Goal: Task Accomplishment & Management: Use online tool/utility

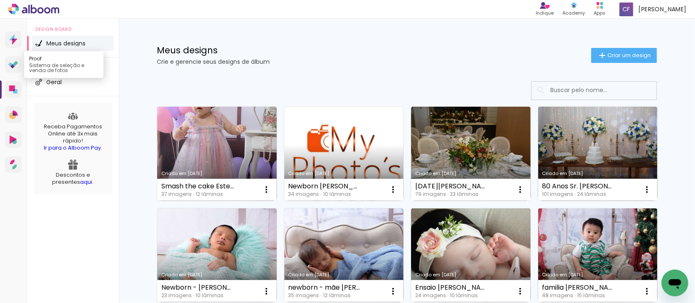
click at [15, 65] on icon at bounding box center [13, 65] width 10 height 8
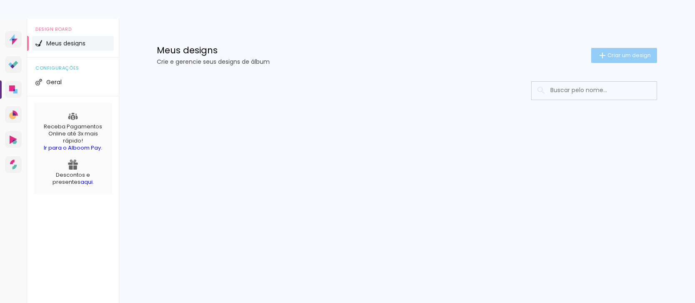
click at [619, 53] on span "Criar um design" at bounding box center [628, 55] width 43 height 5
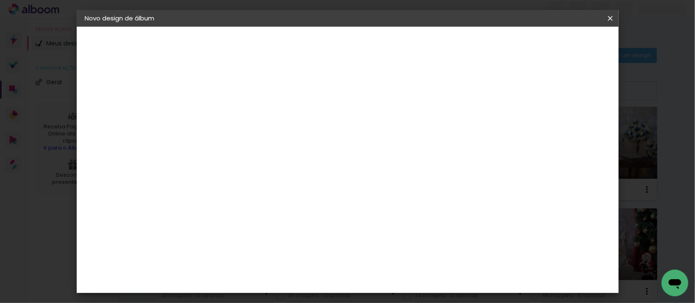
click at [221, 111] on input at bounding box center [221, 111] width 0 height 13
type input "Ensaio com a mãe [PERSON_NAME]"
type paper-input "Ensaio com a mãe [PERSON_NAME]"
click at [307, 37] on paper-button "Avançar" at bounding box center [286, 44] width 41 height 14
click at [243, 158] on input at bounding box center [242, 158] width 84 height 10
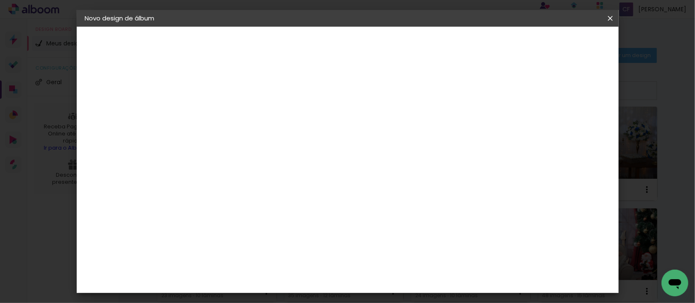
type input "via"
type paper-input "via"
click at [211, 186] on paper-item "Viacolor" at bounding box center [234, 188] width 73 height 18
click at [235, 187] on div "Viacolor" at bounding box center [228, 188] width 27 height 7
click at [355, 132] on paper-item "Tamanho Livre" at bounding box center [318, 127] width 74 height 18
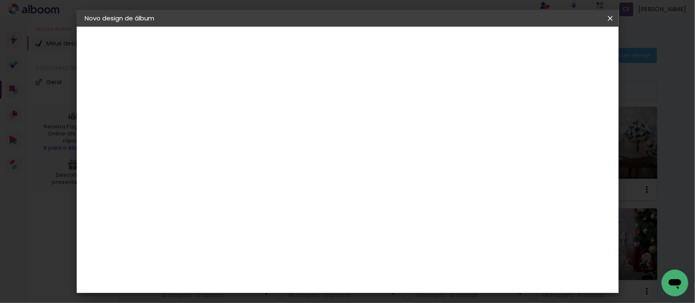
click at [0, 0] on slot "Avançar" at bounding box center [0, 0] width 0 height 0
click at [514, 97] on div at bounding box center [510, 96] width 8 height 8
type paper-checkbox "on"
click at [0, 0] on slot "Voltar" at bounding box center [0, 0] width 0 height 0
click at [243, 188] on div "Viacolor" at bounding box center [228, 188] width 27 height 7
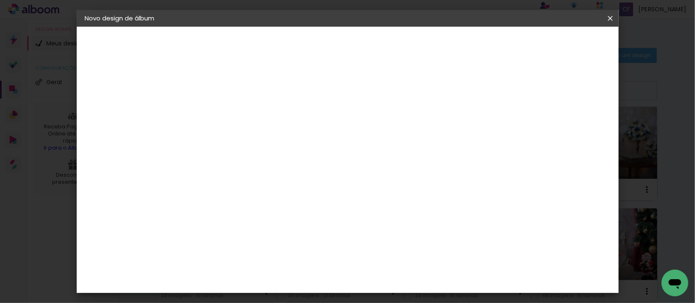
click at [238, 188] on div "Viacolor" at bounding box center [228, 188] width 27 height 7
click at [0, 0] on slot "Avançar" at bounding box center [0, 0] width 0 height 0
click at [264, 140] on iron-icon at bounding box center [259, 145] width 10 height 10
click at [267, 171] on div "Escolha o tamanho" at bounding box center [242, 190] width 48 height 39
click at [264, 140] on iron-icon at bounding box center [259, 145] width 10 height 10
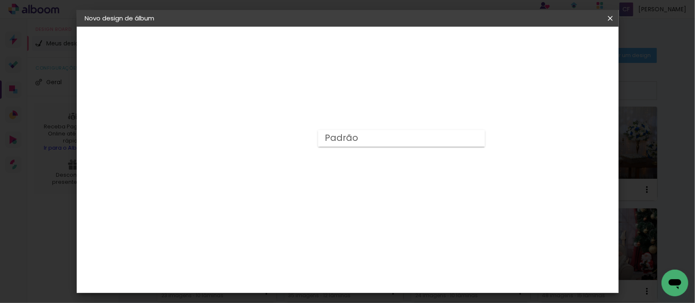
click at [0, 0] on slot "Padrão" at bounding box center [0, 0] width 0 height 0
type input "Padrão"
click at [0, 0] on slot "Avançar" at bounding box center [0, 0] width 0 height 0
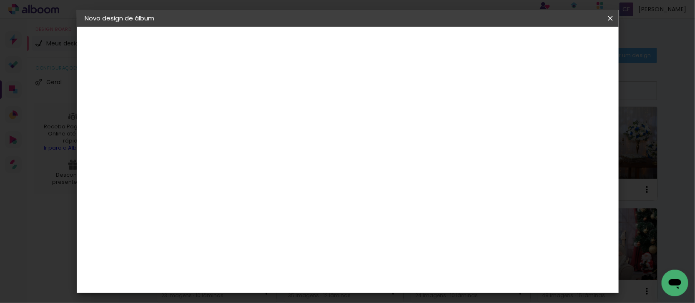
click at [448, 47] on span "Iniciar design" at bounding box center [429, 44] width 38 height 6
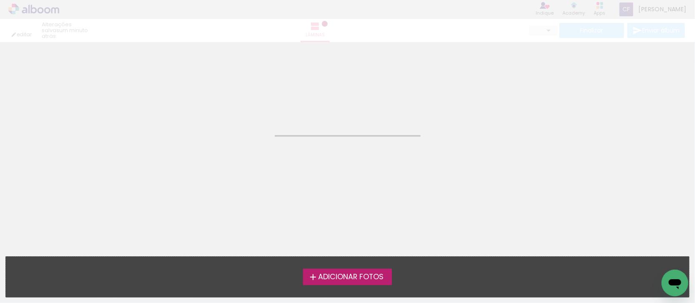
click at [359, 279] on span "Adicionar Fotos" at bounding box center [350, 277] width 65 height 8
click at [0, 0] on input "file" at bounding box center [0, 0] width 0 height 0
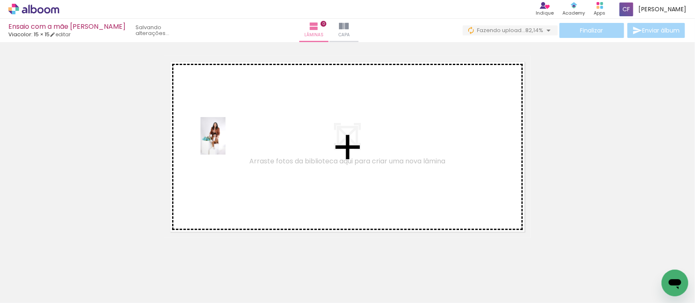
drag, startPoint x: 92, startPoint y: 276, endPoint x: 225, endPoint y: 142, distance: 189.2
click at [225, 142] on quentale-workspace at bounding box center [347, 151] width 695 height 303
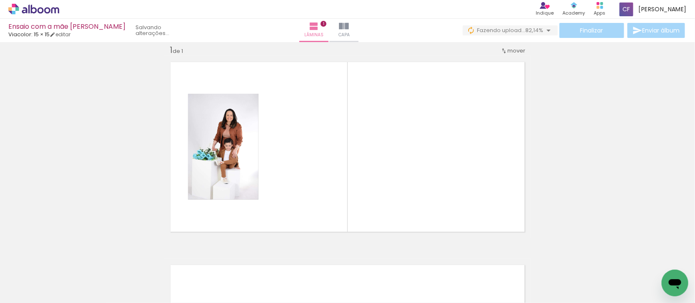
scroll to position [10, 0]
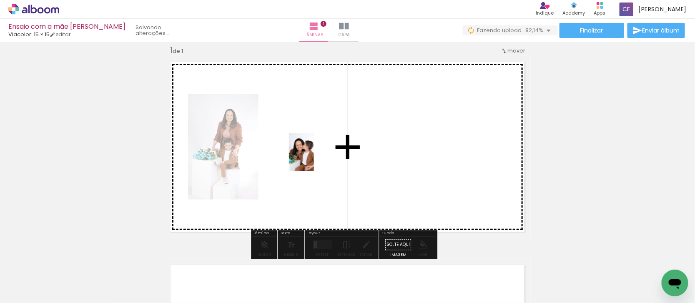
drag, startPoint x: 144, startPoint y: 280, endPoint x: 228, endPoint y: 280, distance: 83.8
click at [315, 155] on quentale-workspace at bounding box center [347, 151] width 695 height 303
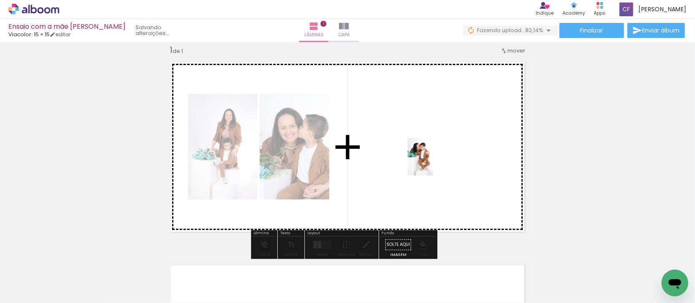
drag, startPoint x: 184, startPoint y: 288, endPoint x: 433, endPoint y: 163, distance: 278.5
click at [433, 163] on quentale-workspace at bounding box center [347, 151] width 695 height 303
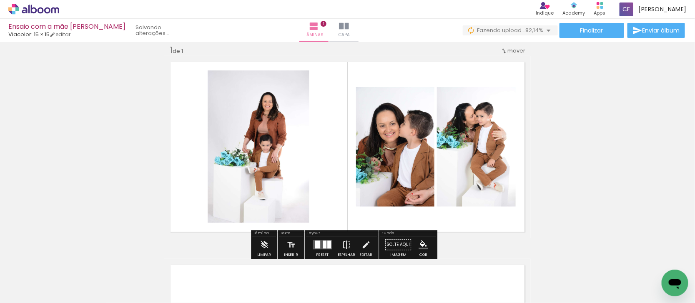
click at [320, 242] on quentale-layouter at bounding box center [322, 244] width 19 height 9
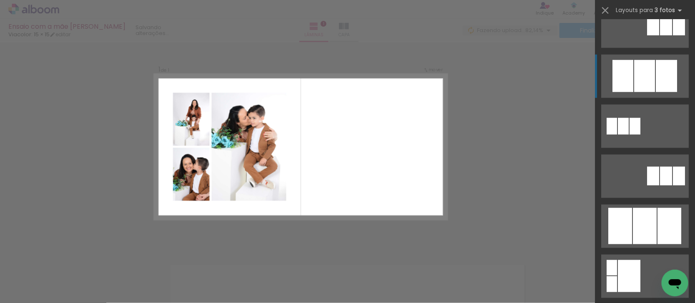
scroll to position [417, 0]
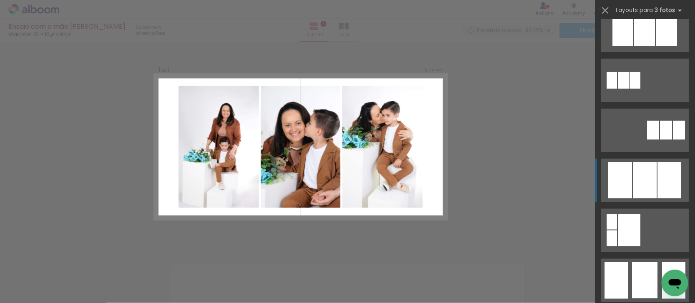
click at [636, 262] on div at bounding box center [644, 280] width 25 height 36
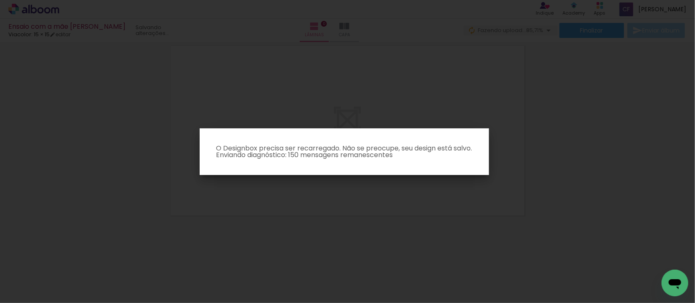
scroll to position [15, 0]
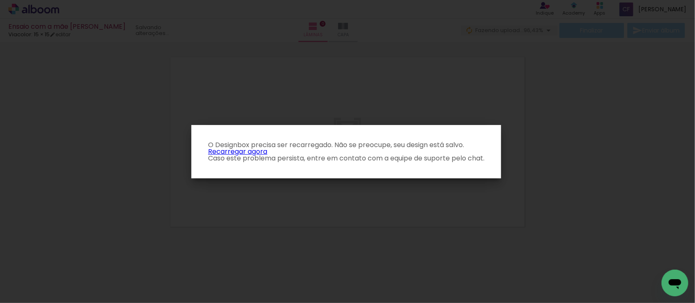
drag, startPoint x: 304, startPoint y: 135, endPoint x: 342, endPoint y: 157, distance: 43.3
click at [306, 138] on paper-dialog "O Designbox precisa ser recarregado. Não se preocupe, seu design está salvo. Re…" at bounding box center [346, 151] width 310 height 53
click at [244, 152] on link "Recarregar agora" at bounding box center [237, 152] width 59 height 10
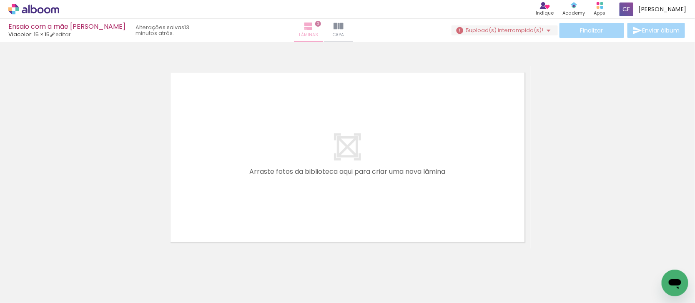
click at [313, 30] on iron-icon at bounding box center [308, 26] width 10 height 10
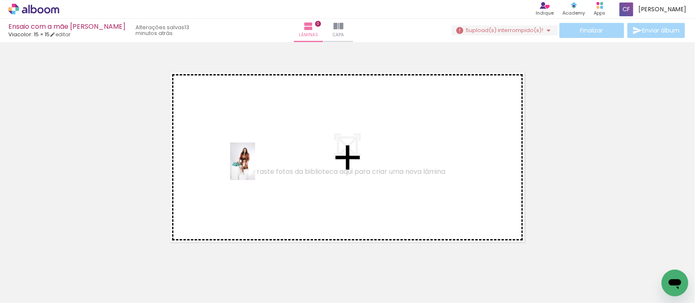
drag, startPoint x: 84, startPoint y: 280, endPoint x: 255, endPoint y: 168, distance: 204.8
click at [255, 168] on quentale-workspace at bounding box center [347, 151] width 695 height 303
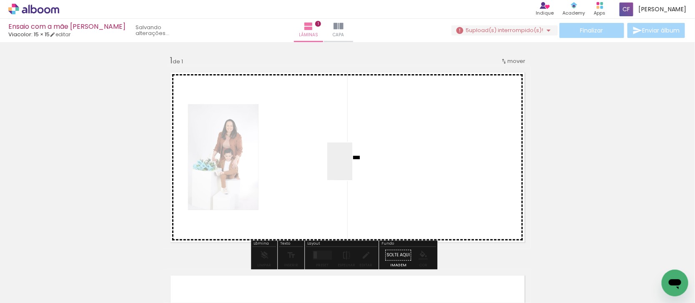
drag, startPoint x: 129, startPoint y: 283, endPoint x: 193, endPoint y: 280, distance: 63.5
click at [359, 157] on quentale-workspace at bounding box center [347, 151] width 695 height 303
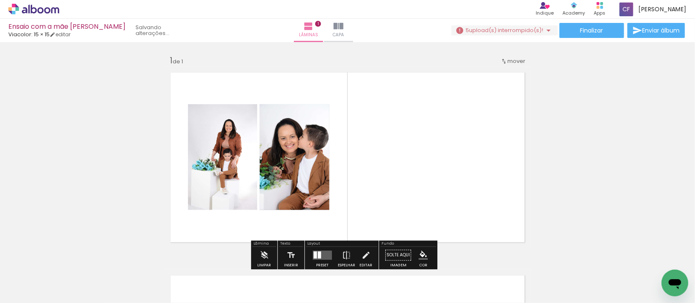
scroll to position [10, 0]
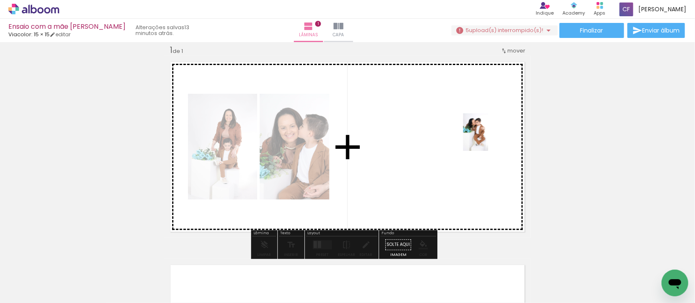
drag, startPoint x: 182, startPoint y: 283, endPoint x: 488, endPoint y: 138, distance: 338.9
click at [488, 138] on quentale-workspace at bounding box center [347, 151] width 695 height 303
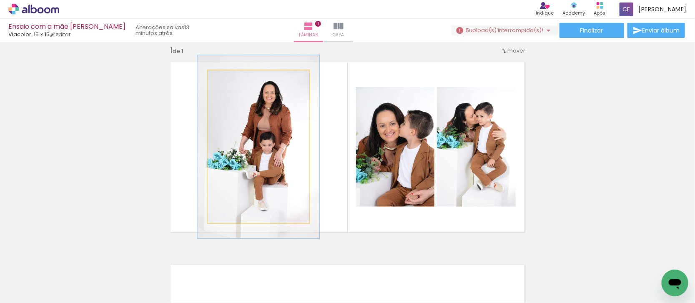
drag, startPoint x: 228, startPoint y: 80, endPoint x: 233, endPoint y: 78, distance: 6.1
type paper-slider "120"
click at [233, 78] on div at bounding box center [232, 79] width 13 height 13
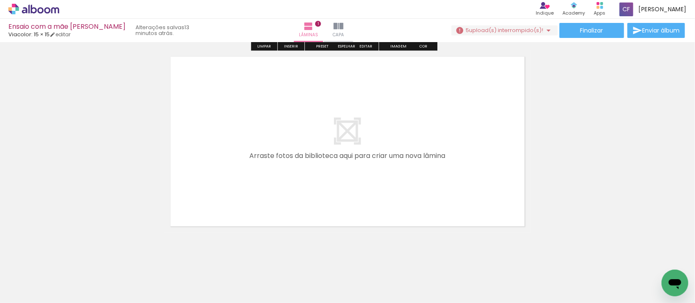
scroll to position [229, 0]
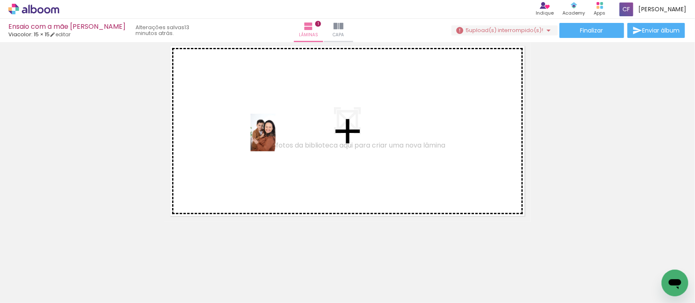
drag, startPoint x: 232, startPoint y: 280, endPoint x: 317, endPoint y: 297, distance: 86.6
click at [275, 138] on quentale-workspace at bounding box center [347, 151] width 695 height 303
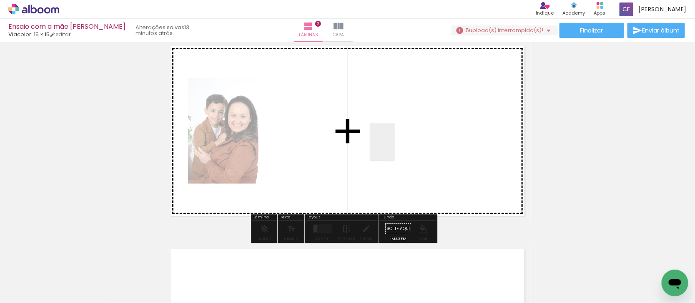
drag, startPoint x: 278, startPoint y: 285, endPoint x: 395, endPoint y: 148, distance: 180.1
click at [395, 148] on quentale-workspace at bounding box center [347, 151] width 695 height 303
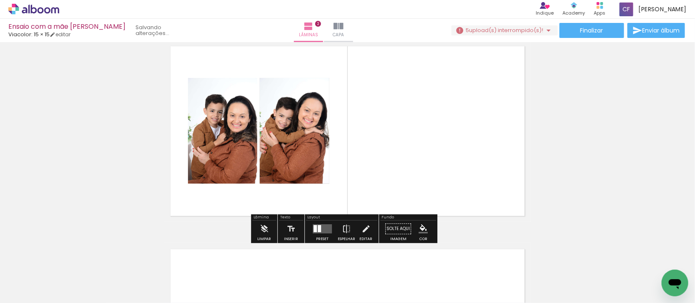
scroll to position [213, 0]
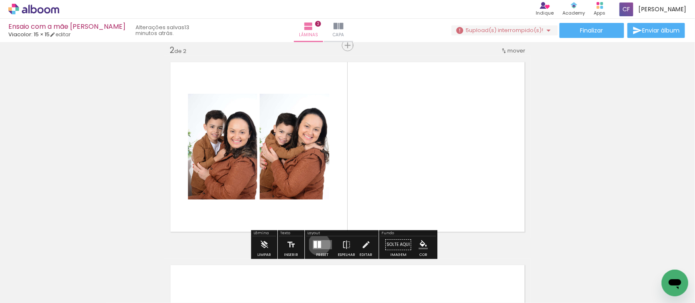
click at [318, 244] on div at bounding box center [319, 244] width 3 height 7
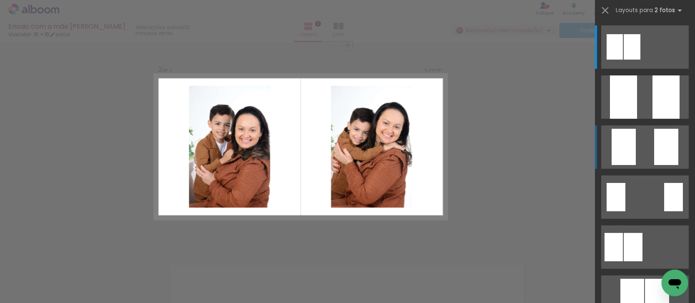
click at [640, 60] on div at bounding box center [632, 46] width 17 height 25
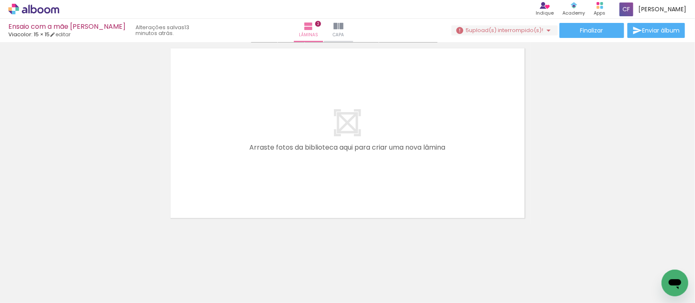
scroll to position [432, 0]
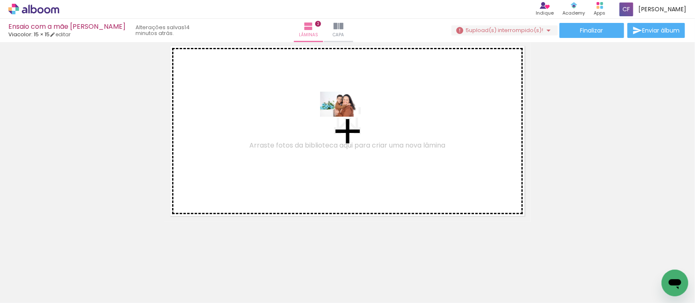
drag, startPoint x: 320, startPoint y: 283, endPoint x: 345, endPoint y: 117, distance: 167.8
click at [345, 117] on quentale-workspace at bounding box center [347, 151] width 695 height 303
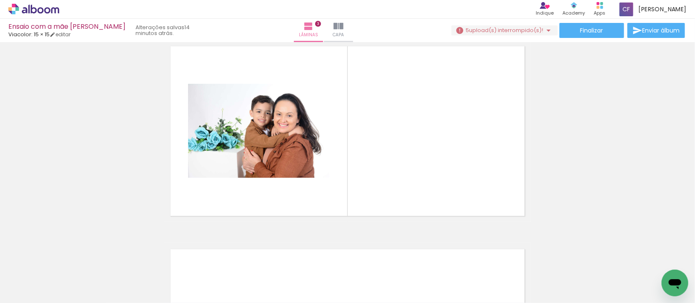
scroll to position [416, 0]
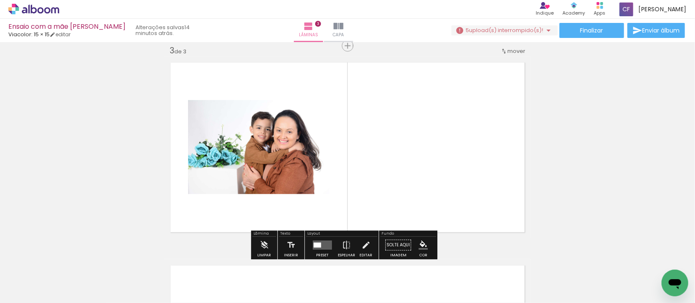
click at [318, 246] on div at bounding box center [317, 245] width 8 height 5
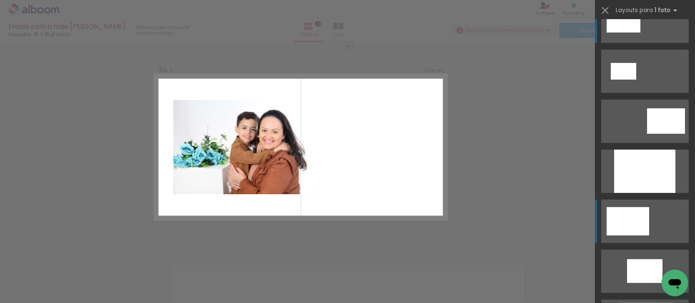
scroll to position [52, 0]
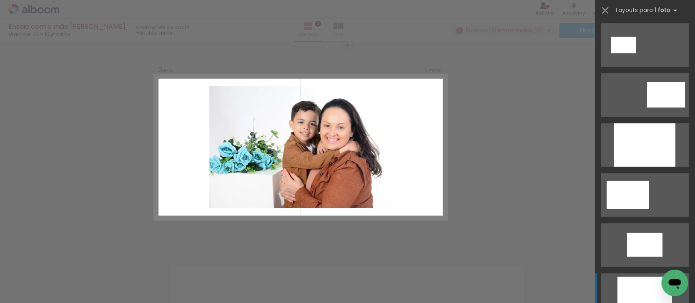
click at [633, 167] on div at bounding box center [644, 144] width 61 height 43
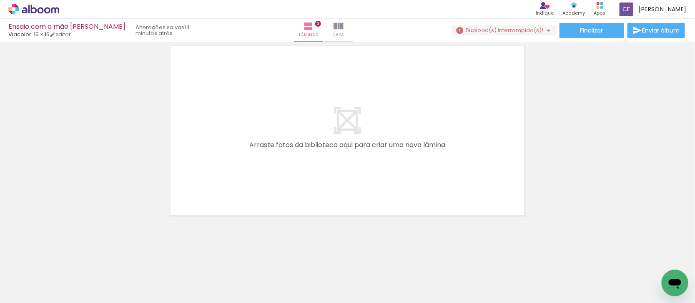
scroll to position [0, 167]
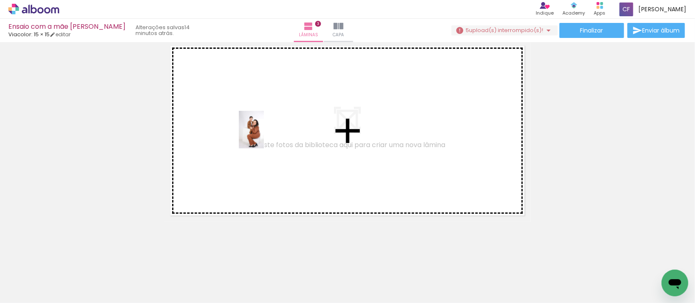
drag, startPoint x: 251, startPoint y: 278, endPoint x: 257, endPoint y: 132, distance: 146.4
click at [257, 132] on quentale-workspace at bounding box center [347, 151] width 695 height 303
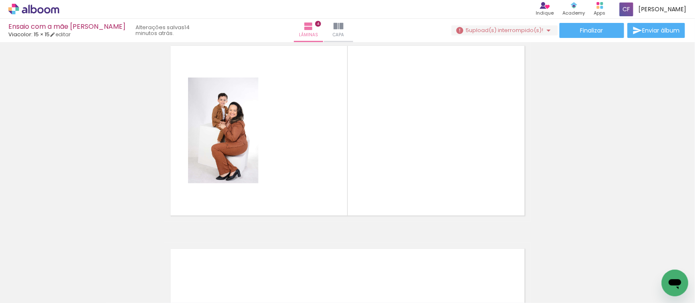
scroll to position [619, 0]
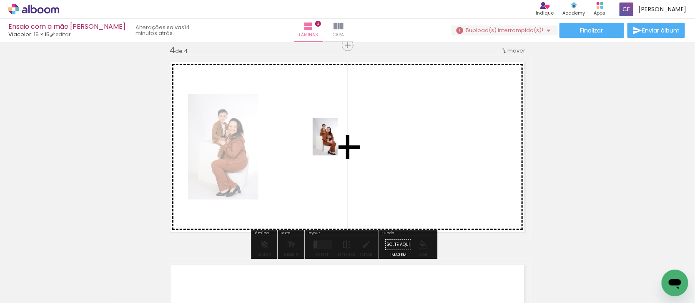
drag, startPoint x: 298, startPoint y: 282, endPoint x: 338, endPoint y: 143, distance: 144.6
click at [338, 143] on quentale-workspace at bounding box center [347, 151] width 695 height 303
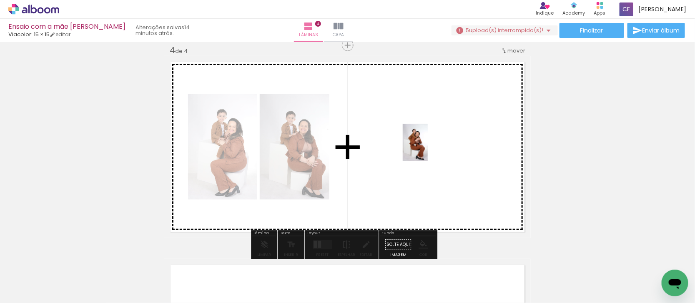
drag, startPoint x: 382, startPoint y: 280, endPoint x: 428, endPoint y: 149, distance: 138.9
click at [428, 149] on quentale-workspace at bounding box center [347, 151] width 695 height 303
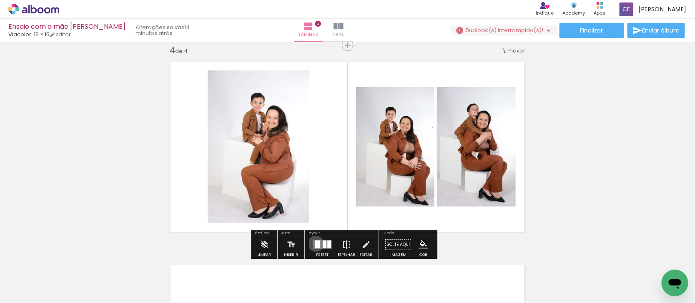
click at [315, 244] on div at bounding box center [317, 244] width 5 height 8
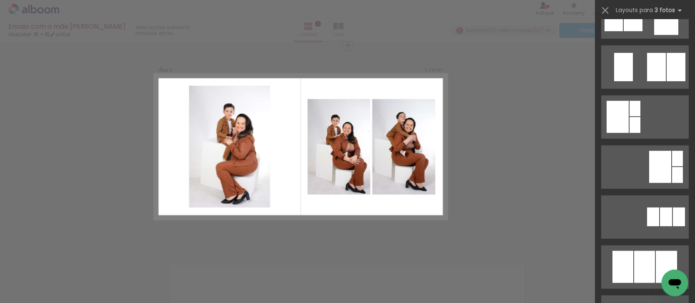
scroll to position [188, 0]
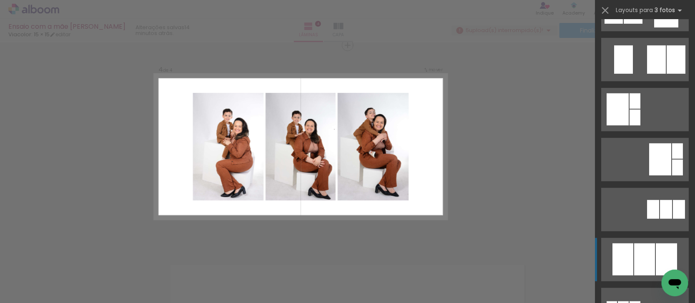
click at [645, 260] on div at bounding box center [644, 259] width 21 height 32
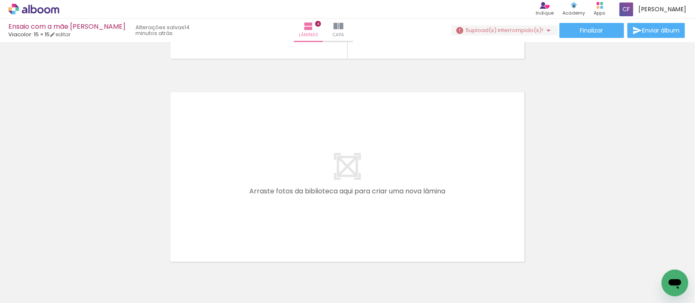
scroll to position [828, 0]
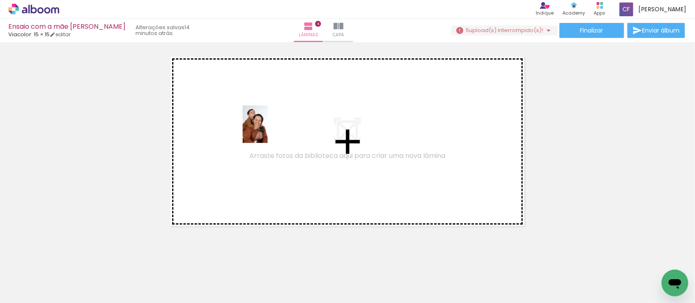
drag, startPoint x: 346, startPoint y: 282, endPoint x: 268, endPoint y: 130, distance: 170.6
click at [268, 130] on quentale-workspace at bounding box center [347, 151] width 695 height 303
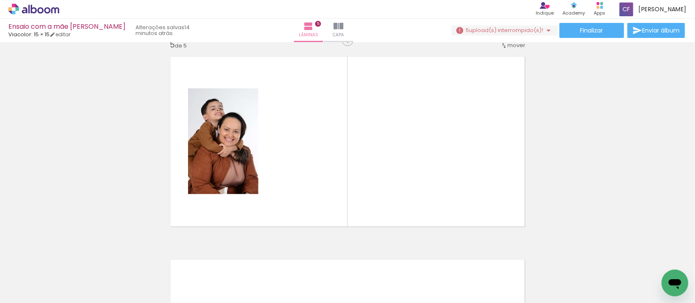
scroll to position [822, 0]
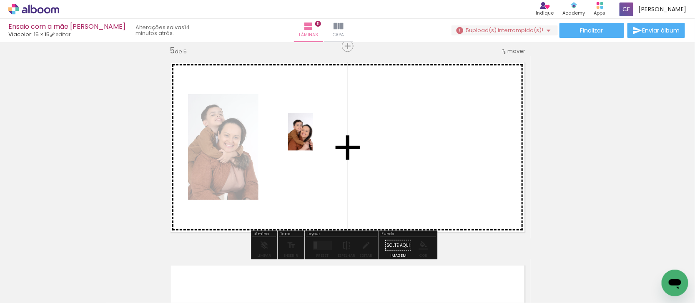
drag, startPoint x: 436, startPoint y: 284, endPoint x: 313, endPoint y: 138, distance: 190.8
click at [313, 138] on quentale-workspace at bounding box center [347, 151] width 695 height 303
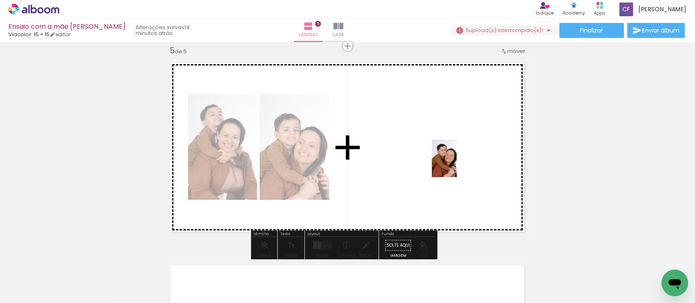
drag, startPoint x: 483, startPoint y: 278, endPoint x: 457, endPoint y: 165, distance: 116.7
click at [457, 165] on quentale-workspace at bounding box center [347, 151] width 695 height 303
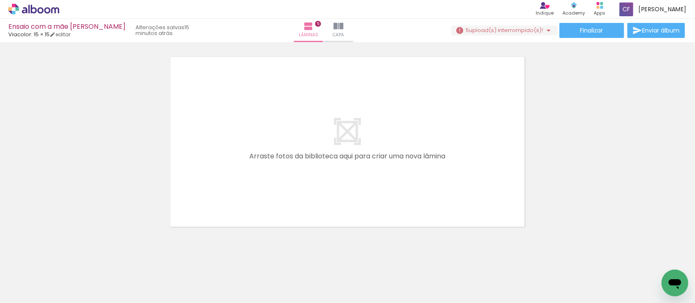
scroll to position [0, 458]
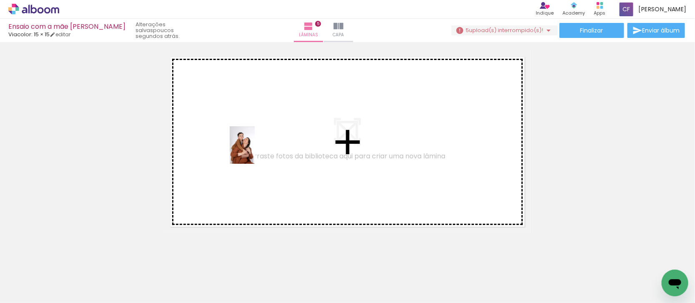
drag, startPoint x: 235, startPoint y: 285, endPoint x: 285, endPoint y: 299, distance: 51.8
click at [255, 140] on quentale-workspace at bounding box center [347, 151] width 695 height 303
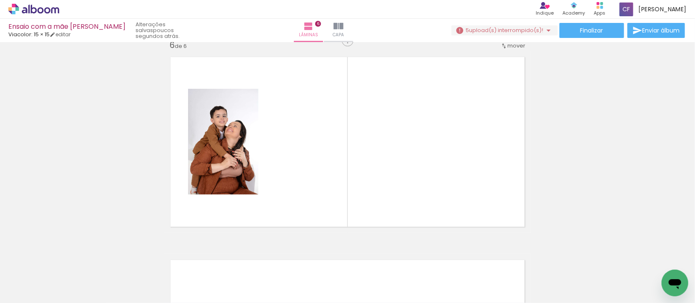
scroll to position [1025, 0]
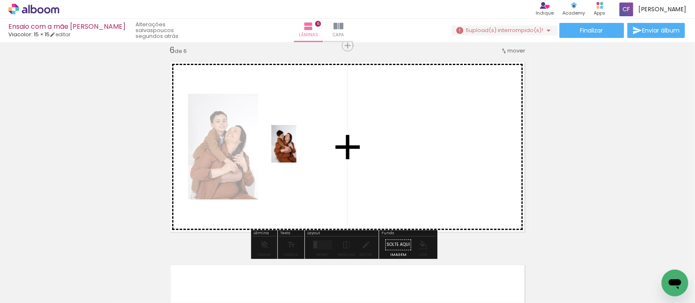
drag, startPoint x: 284, startPoint y: 286, endPoint x: 297, endPoint y: 150, distance: 136.9
click at [297, 150] on quentale-workspace at bounding box center [347, 151] width 695 height 303
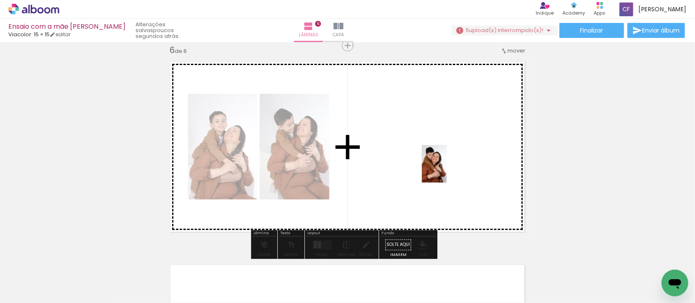
drag, startPoint x: 336, startPoint y: 286, endPoint x: 447, endPoint y: 170, distance: 160.7
click at [447, 170] on quentale-workspace at bounding box center [347, 151] width 695 height 303
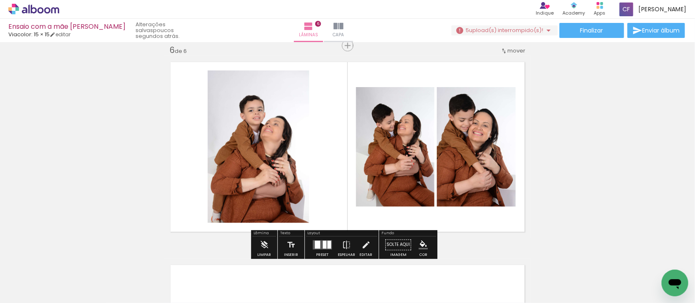
click at [323, 244] on div at bounding box center [325, 244] width 4 height 8
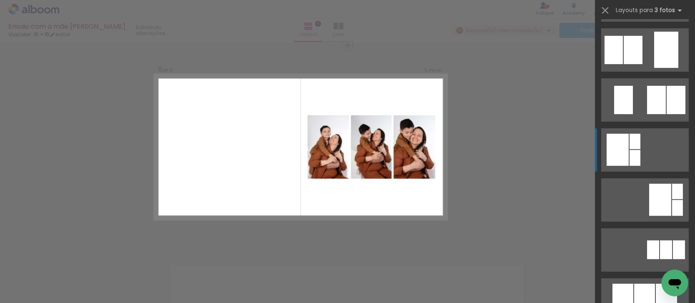
scroll to position [208, 0]
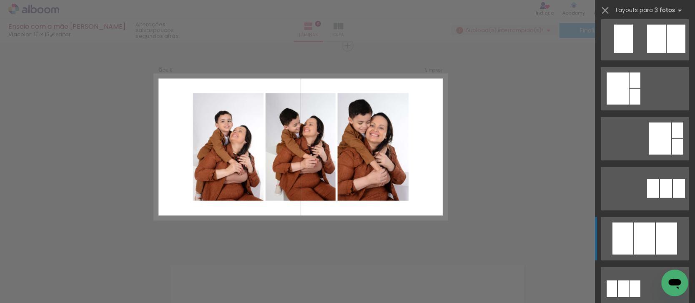
click at [649, 243] on div at bounding box center [644, 239] width 21 height 32
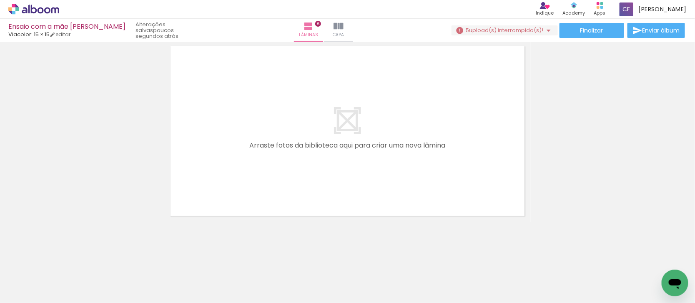
scroll to position [0, 683]
click at [534, 28] on span "upload(s) interrompido(s)!" at bounding box center [506, 30] width 74 height 8
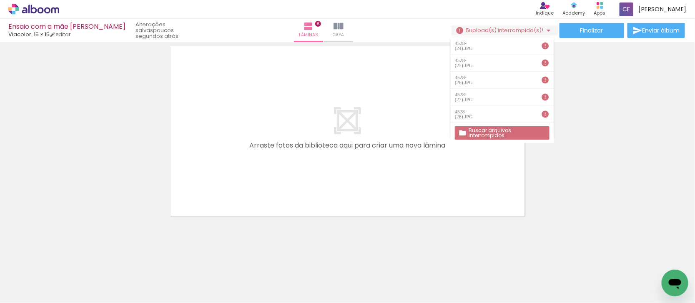
click at [0, 0] on slot "Buscar arquivos interrompidos" at bounding box center [0, 0] width 0 height 0
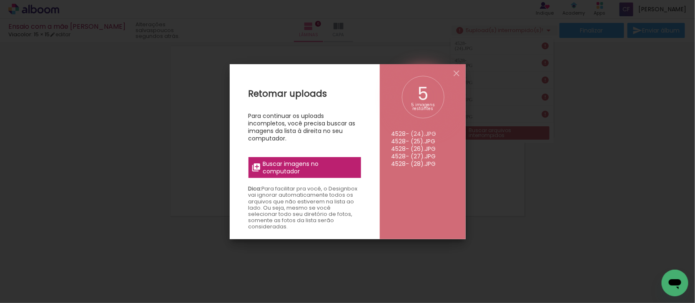
click at [279, 166] on span "Buscar imagens no computador" at bounding box center [309, 167] width 93 height 15
click at [0, 0] on input "file" at bounding box center [0, 0] width 0 height 0
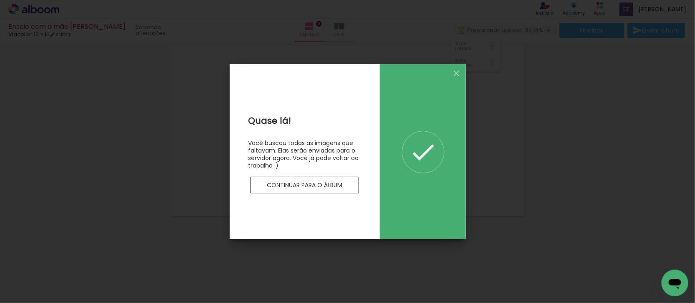
scroll to position [0, 0]
click at [0, 0] on slot "Continuar para o álbum" at bounding box center [0, 0] width 0 height 0
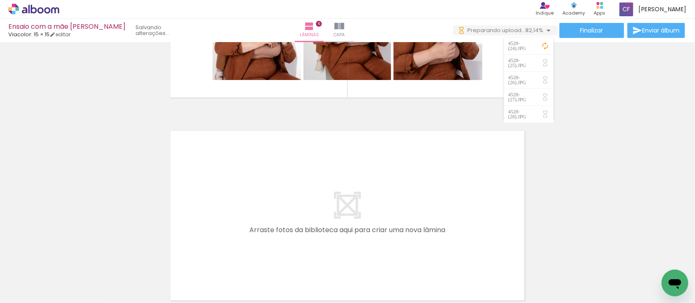
scroll to position [1192, 0]
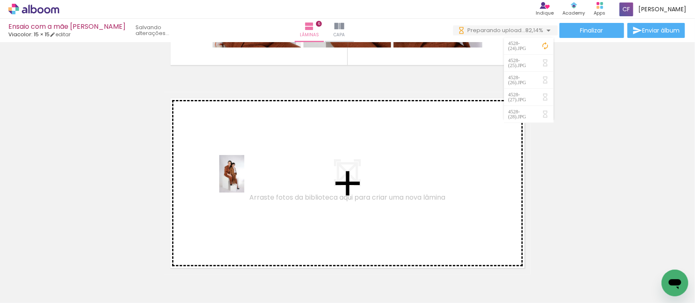
drag, startPoint x: 152, startPoint y: 282, endPoint x: 188, endPoint y: 274, distance: 36.7
click at [245, 180] on quentale-workspace at bounding box center [347, 151] width 695 height 303
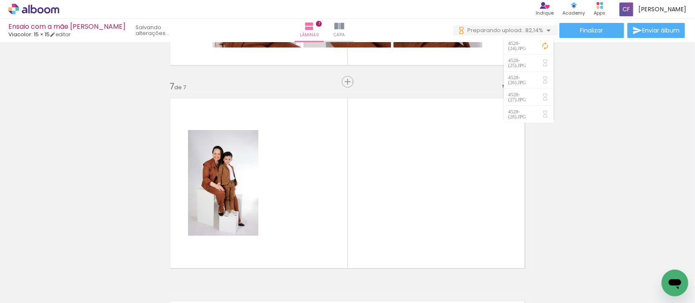
scroll to position [1228, 0]
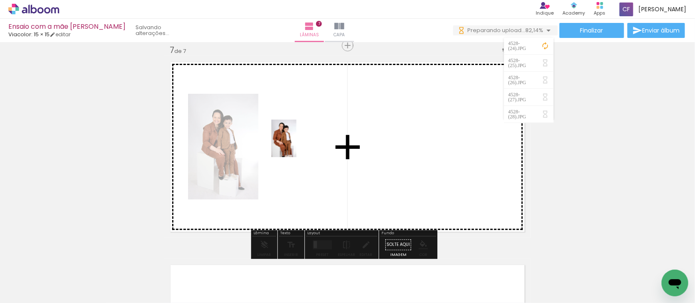
drag, startPoint x: 199, startPoint y: 278, endPoint x: 258, endPoint y: 271, distance: 60.0
click at [297, 145] on quentale-workspace at bounding box center [347, 151] width 695 height 303
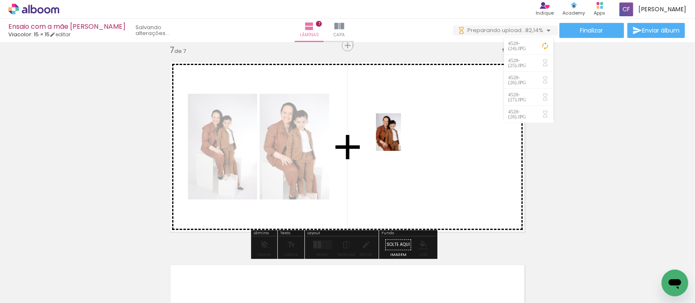
drag, startPoint x: 238, startPoint y: 284, endPoint x: 402, endPoint y: 138, distance: 219.9
click at [402, 138] on quentale-workspace at bounding box center [347, 151] width 695 height 303
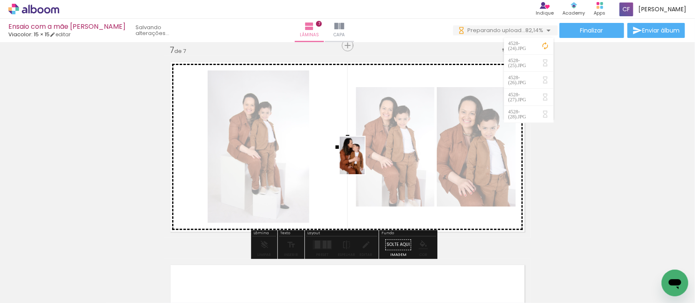
drag, startPoint x: 293, startPoint y: 281, endPoint x: 365, endPoint y: 162, distance: 139.5
click at [365, 162] on quentale-workspace at bounding box center [347, 151] width 695 height 303
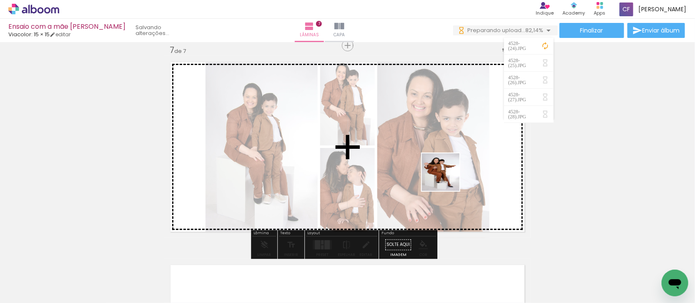
drag, startPoint x: 436, startPoint y: 185, endPoint x: 447, endPoint y: 178, distance: 12.5
click at [447, 178] on quentale-workspace at bounding box center [347, 151] width 695 height 303
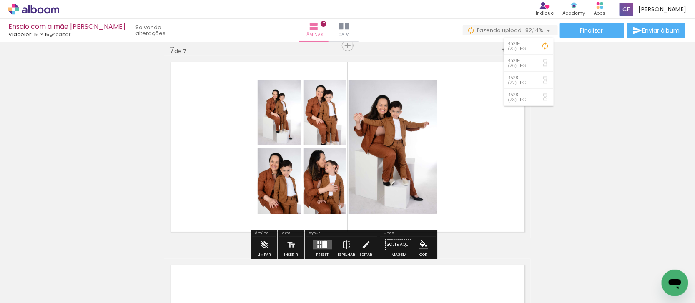
click at [323, 242] on div at bounding box center [324, 244] width 5 height 7
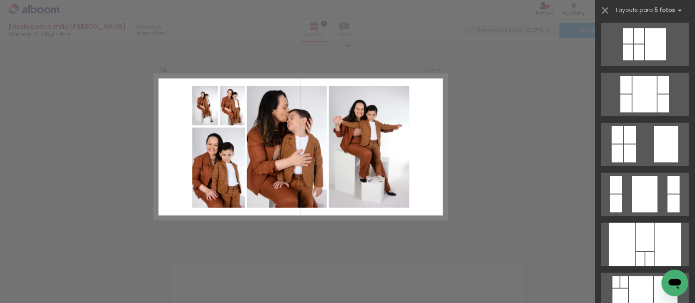
scroll to position [573, 0]
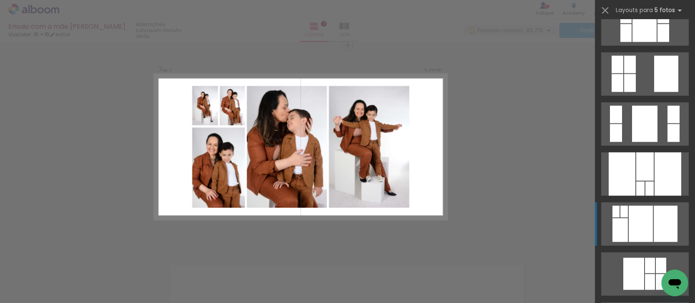
click at [638, 219] on div at bounding box center [641, 224] width 24 height 36
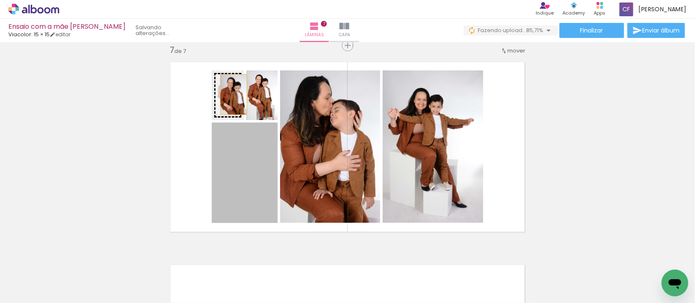
drag, startPoint x: 256, startPoint y: 182, endPoint x: 282, endPoint y: 147, distance: 43.5
click at [0, 0] on slot at bounding box center [0, 0] width 0 height 0
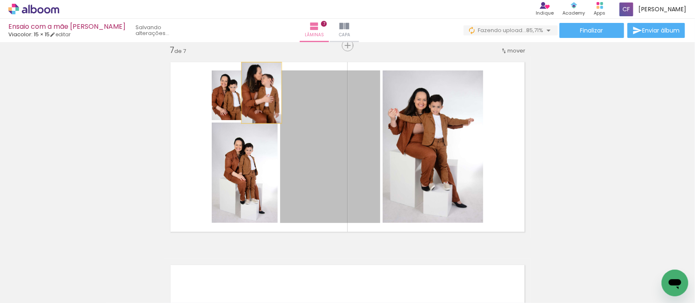
drag, startPoint x: 326, startPoint y: 158, endPoint x: 257, endPoint y: 93, distance: 94.3
click at [0, 0] on slot at bounding box center [0, 0] width 0 height 0
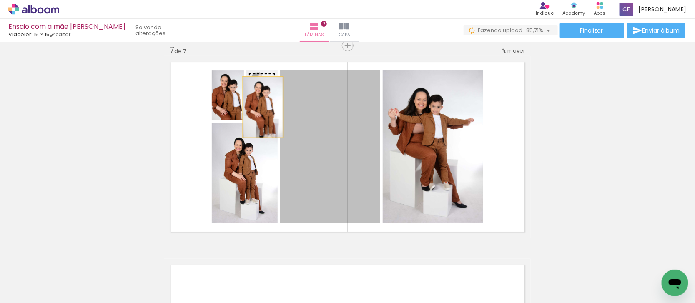
drag, startPoint x: 331, startPoint y: 157, endPoint x: 264, endPoint y: 108, distance: 82.4
click at [0, 0] on slot at bounding box center [0, 0] width 0 height 0
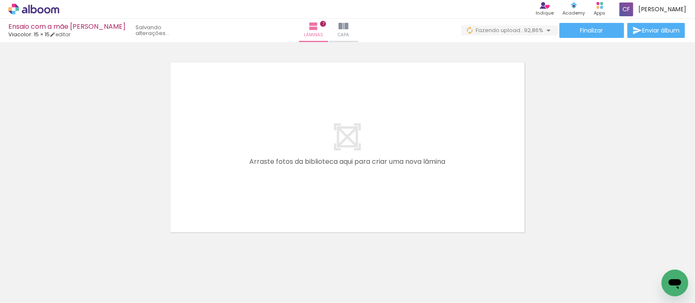
scroll to position [1447, 0]
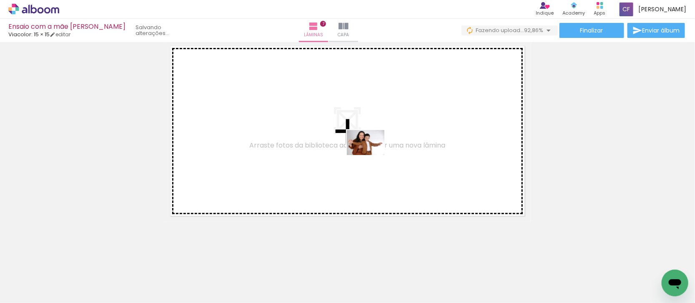
drag, startPoint x: 392, startPoint y: 280, endPoint x: 365, endPoint y: 143, distance: 140.1
click at [365, 143] on quentale-workspace at bounding box center [347, 151] width 695 height 303
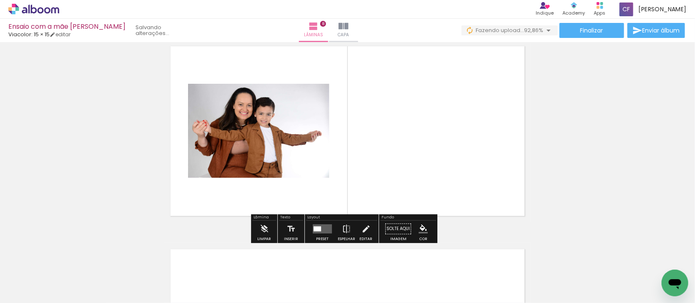
scroll to position [1431, 0]
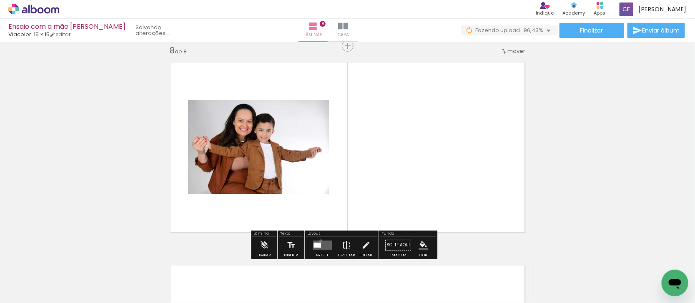
click at [319, 240] on quentale-layouter at bounding box center [322, 244] width 19 height 9
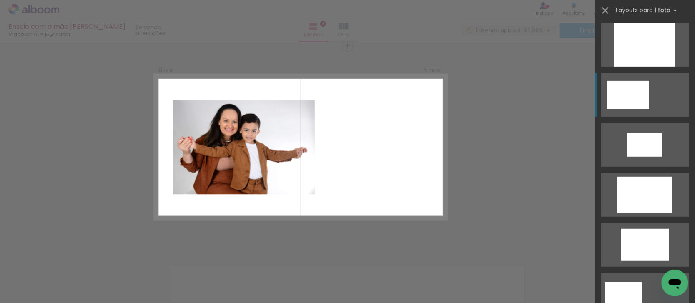
scroll to position [156, 0]
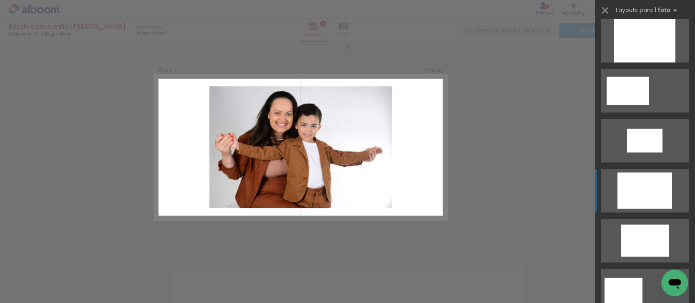
click at [628, 63] on div at bounding box center [644, 40] width 61 height 43
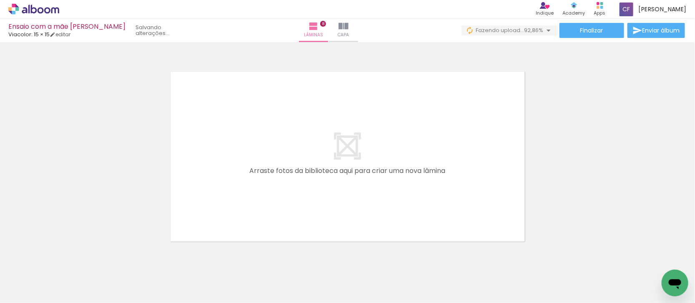
scroll to position [1639, 0]
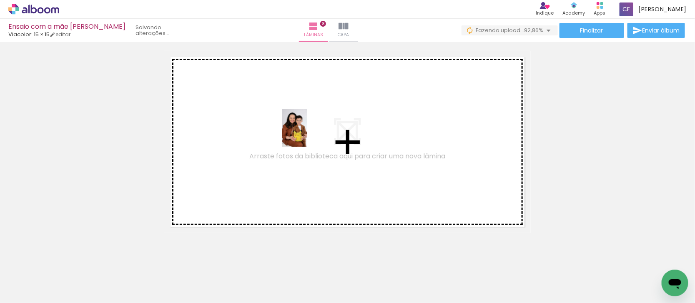
drag, startPoint x: 440, startPoint y: 283, endPoint x: 307, endPoint y: 134, distance: 199.0
click at [307, 134] on quentale-workspace at bounding box center [347, 151] width 695 height 303
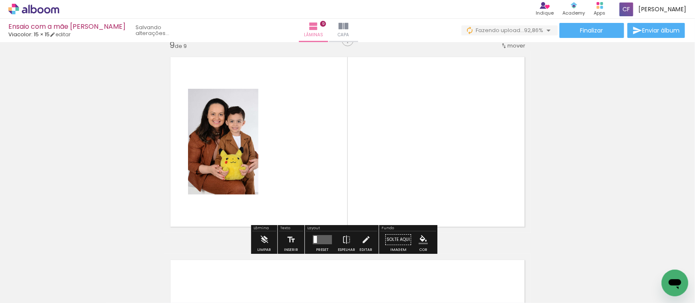
scroll to position [1634, 0]
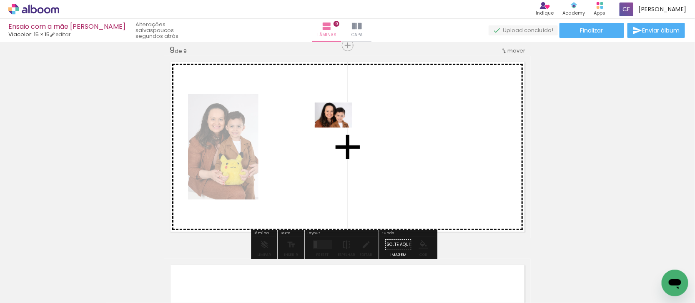
drag, startPoint x: 489, startPoint y: 282, endPoint x: 340, endPoint y: 128, distance: 214.9
click at [340, 128] on quentale-workspace at bounding box center [347, 151] width 695 height 303
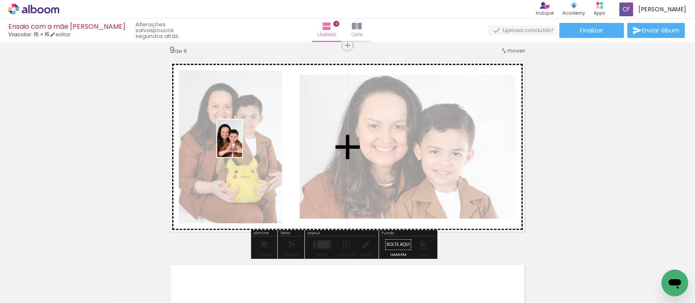
drag, startPoint x: 573, startPoint y: 286, endPoint x: 242, endPoint y: 145, distance: 360.4
click at [242, 145] on quentale-workspace at bounding box center [347, 151] width 695 height 303
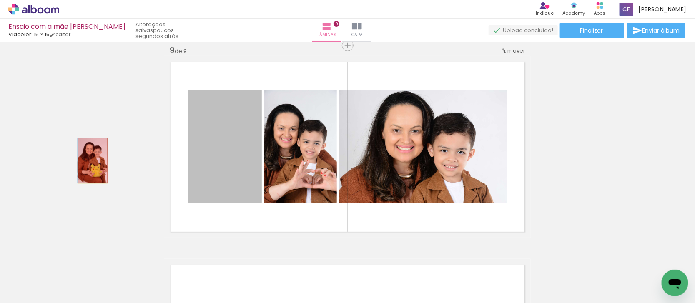
drag, startPoint x: 227, startPoint y: 164, endPoint x: 88, endPoint y: 160, distance: 138.8
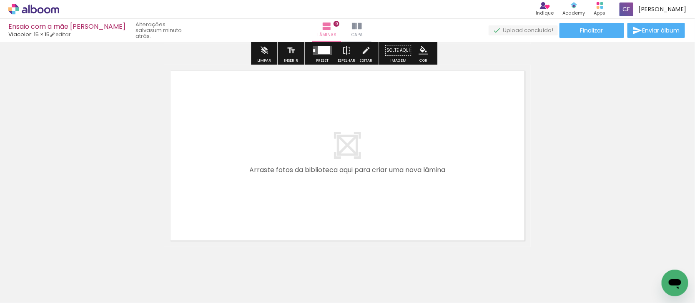
scroll to position [1843, 0]
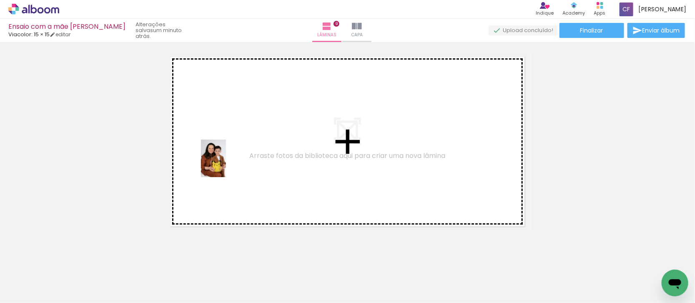
drag, startPoint x: 433, startPoint y: 279, endPoint x: 527, endPoint y: 293, distance: 95.6
click at [224, 157] on quentale-workspace at bounding box center [347, 151] width 695 height 303
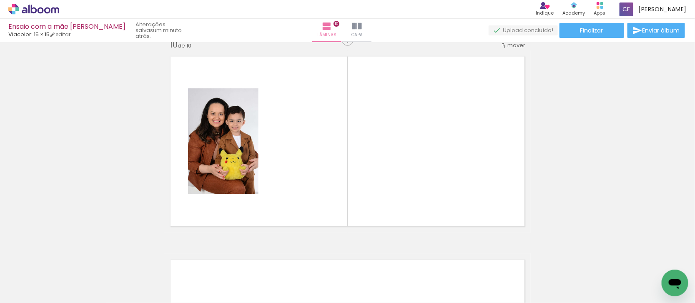
scroll to position [1837, 0]
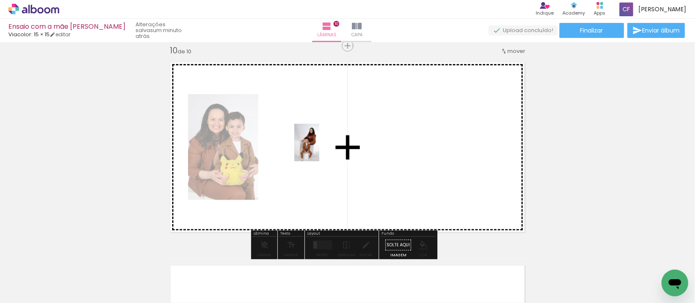
drag, startPoint x: 618, startPoint y: 280, endPoint x: 590, endPoint y: 298, distance: 32.8
click at [316, 145] on quentale-workspace at bounding box center [347, 151] width 695 height 303
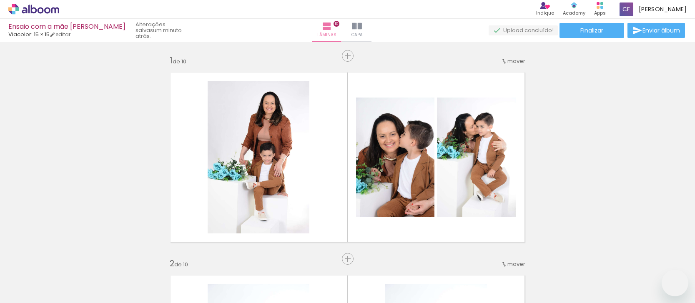
click at [389, 176] on quentale-workspace at bounding box center [347, 151] width 695 height 303
drag, startPoint x: 532, startPoint y: 286, endPoint x: 361, endPoint y: 165, distance: 209.2
click at [361, 165] on quentale-workspace at bounding box center [347, 151] width 695 height 303
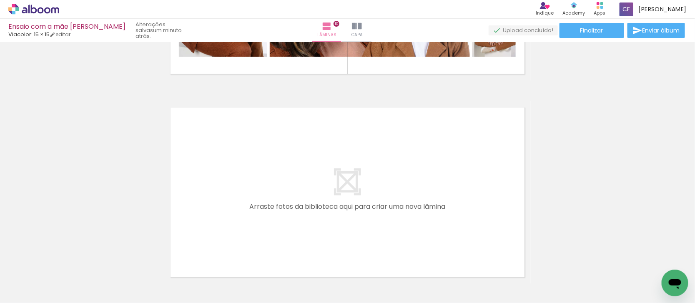
scroll to position [1837, 0]
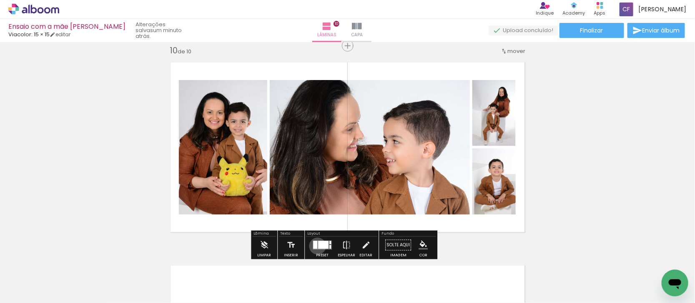
click at [318, 246] on div at bounding box center [323, 245] width 10 height 8
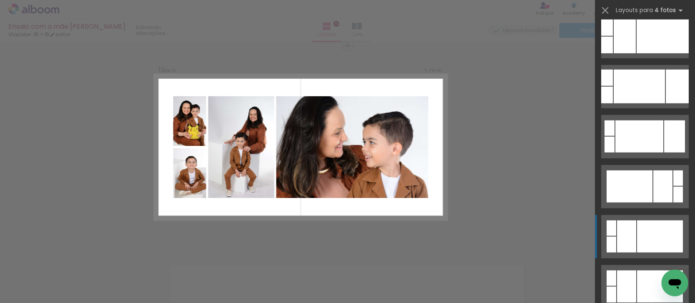
scroll to position [313, 0]
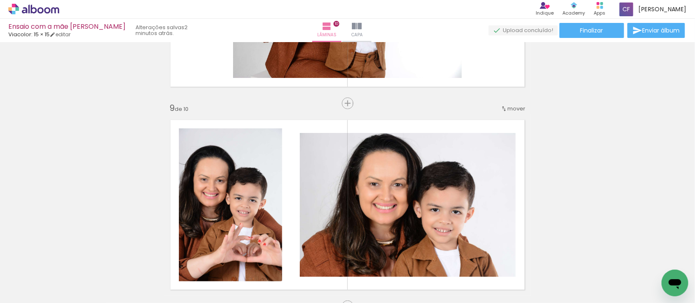
scroll to position [0, 0]
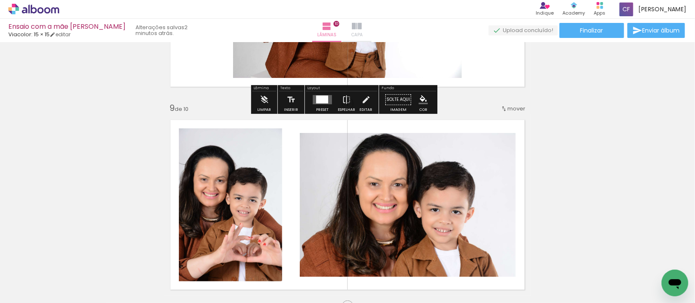
click at [365, 40] on paper-button "Capa" at bounding box center [356, 30] width 29 height 23
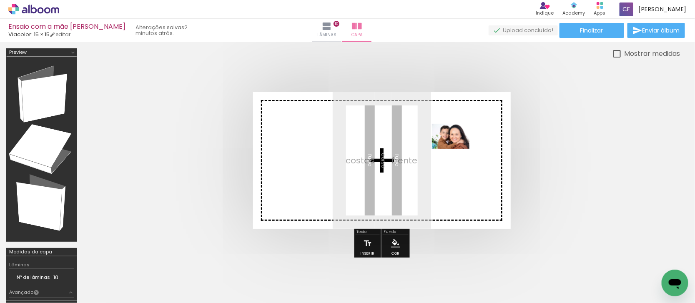
drag, startPoint x: 370, startPoint y: 278, endPoint x: 457, endPoint y: 149, distance: 155.2
click at [457, 149] on quentale-workspace at bounding box center [347, 151] width 695 height 303
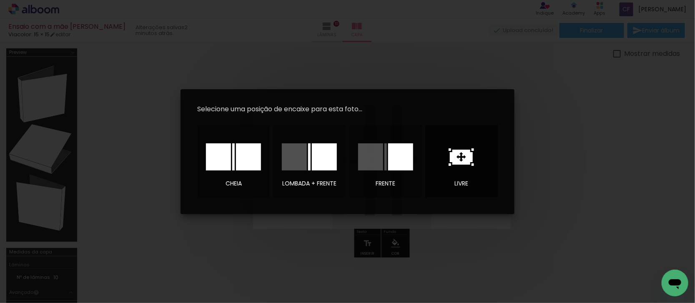
click at [463, 150] on icon at bounding box center [461, 157] width 23 height 15
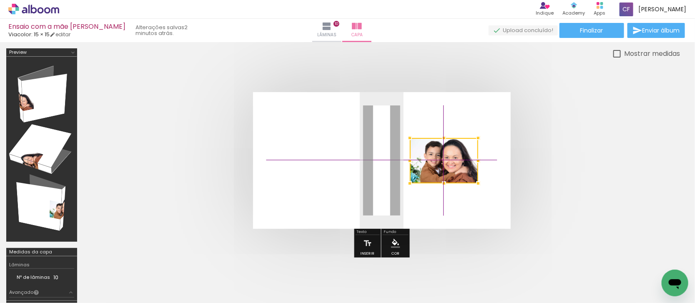
drag, startPoint x: 394, startPoint y: 155, endPoint x: 461, endPoint y: 151, distance: 67.2
click at [461, 151] on div at bounding box center [444, 160] width 68 height 45
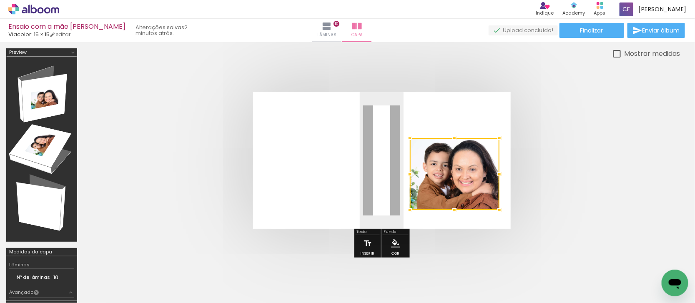
drag, startPoint x: 476, startPoint y: 182, endPoint x: 469, endPoint y: 182, distance: 6.7
click at [493, 211] on div at bounding box center [499, 210] width 17 height 17
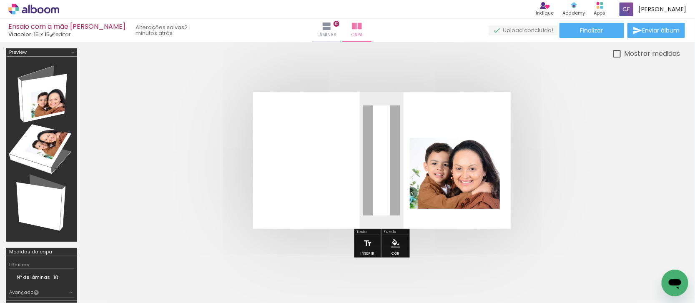
click at [468, 186] on quentale-photo at bounding box center [455, 173] width 90 height 71
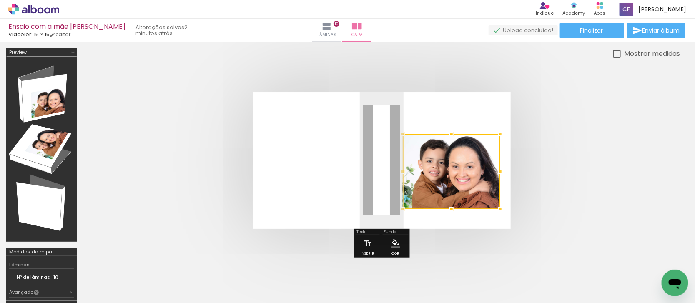
drag, startPoint x: 408, startPoint y: 140, endPoint x: 401, endPoint y: 136, distance: 8.4
click at [401, 136] on div at bounding box center [402, 134] width 17 height 17
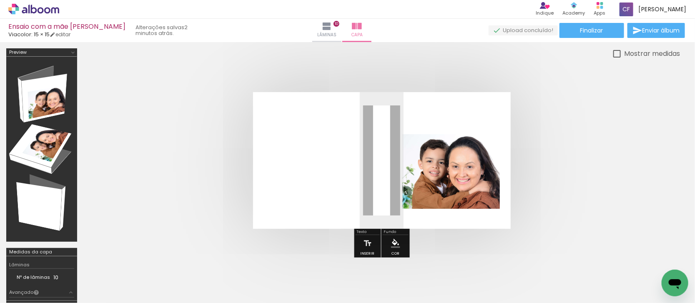
click at [448, 172] on quentale-photo at bounding box center [451, 171] width 98 height 75
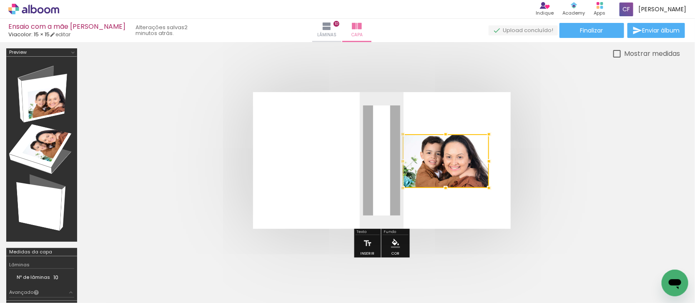
drag, startPoint x: 500, startPoint y: 207, endPoint x: 489, endPoint y: 186, distance: 23.7
click at [489, 186] on div at bounding box center [489, 188] width 17 height 17
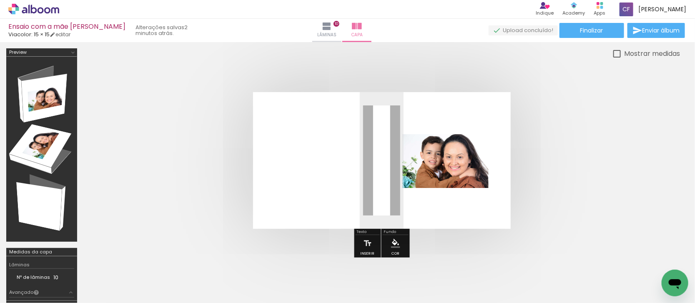
click at [482, 180] on quentale-photo at bounding box center [445, 161] width 86 height 54
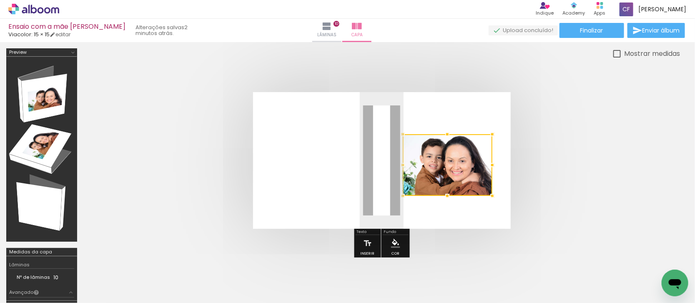
drag, startPoint x: 488, startPoint y: 185, endPoint x: 492, endPoint y: 193, distance: 8.2
click at [492, 193] on div at bounding box center [492, 196] width 17 height 17
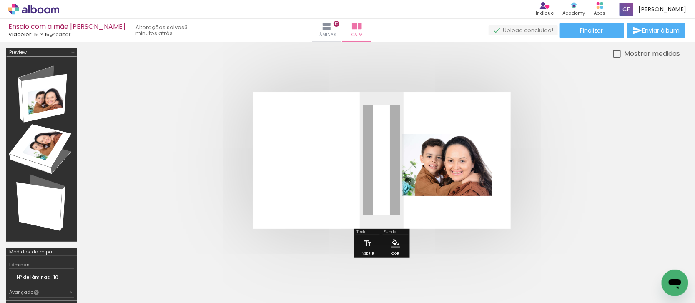
click at [566, 190] on quentale-cover at bounding box center [382, 160] width 530 height 137
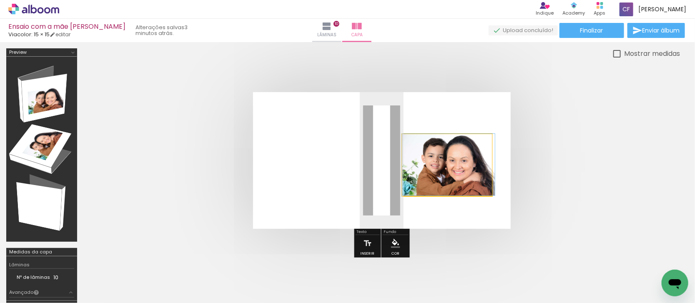
drag, startPoint x: 459, startPoint y: 171, endPoint x: 465, endPoint y: 155, distance: 16.9
click at [536, 174] on quentale-cover at bounding box center [382, 160] width 530 height 137
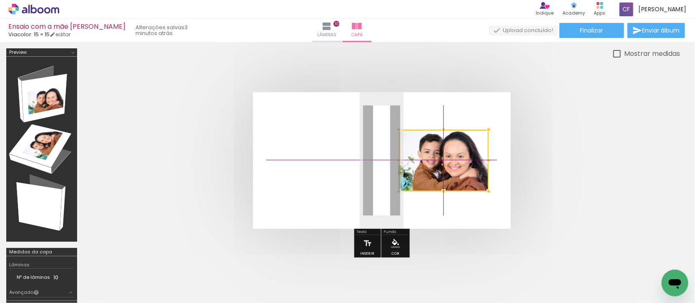
drag, startPoint x: 459, startPoint y: 173, endPoint x: 472, endPoint y: 178, distance: 13.7
click at [472, 178] on div at bounding box center [444, 161] width 90 height 62
click at [576, 140] on quentale-cover at bounding box center [382, 160] width 530 height 137
click at [530, 162] on quentale-cover at bounding box center [382, 160] width 530 height 137
